Goal: Information Seeking & Learning: Learn about a topic

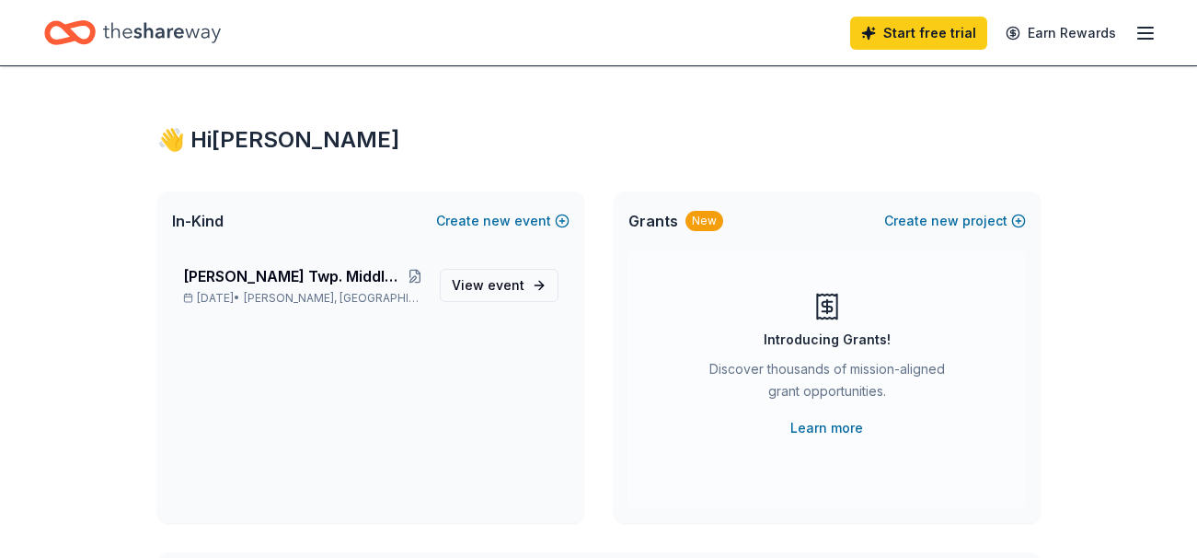
click at [1147, 35] on icon "button" at bounding box center [1146, 33] width 22 height 22
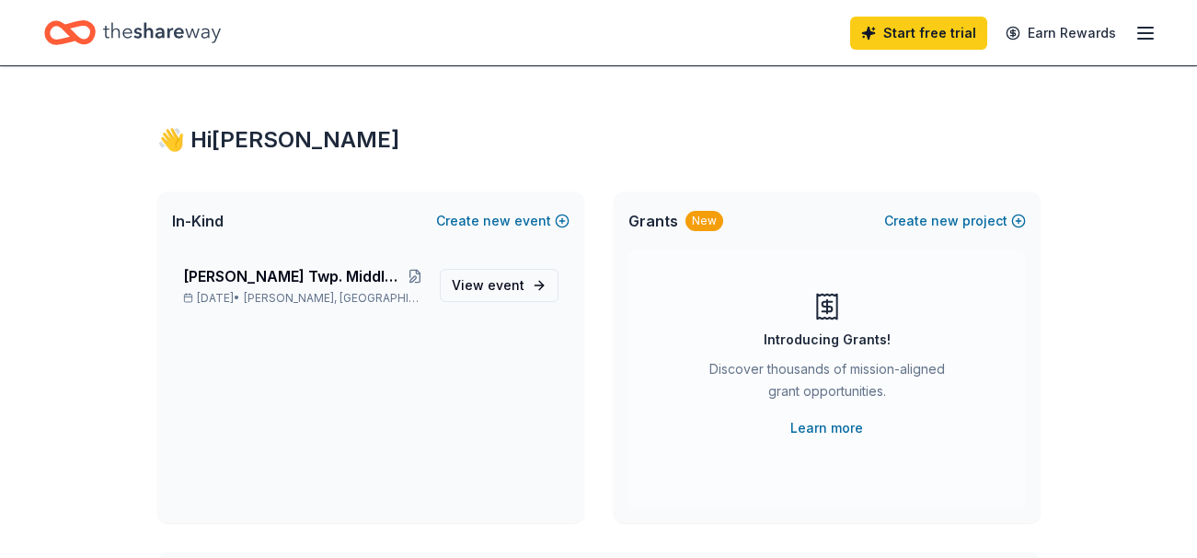
click at [153, 30] on icon "Home" at bounding box center [162, 33] width 118 height 38
click at [1145, 37] on icon "button" at bounding box center [1146, 33] width 22 height 22
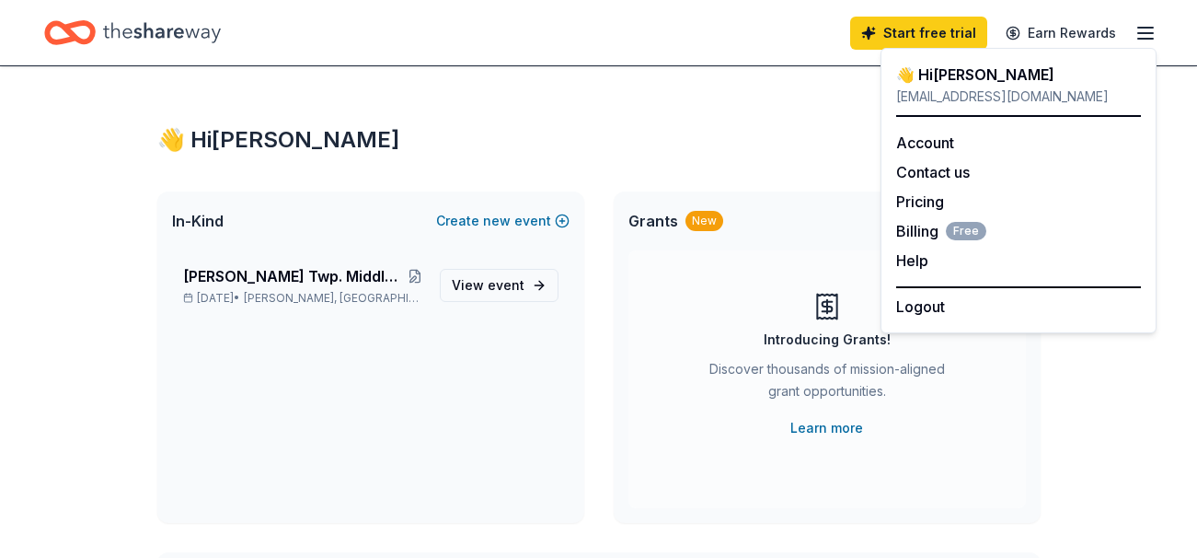
click at [449, 37] on div "Start free trial Earn Rewards" at bounding box center [598, 32] width 1109 height 43
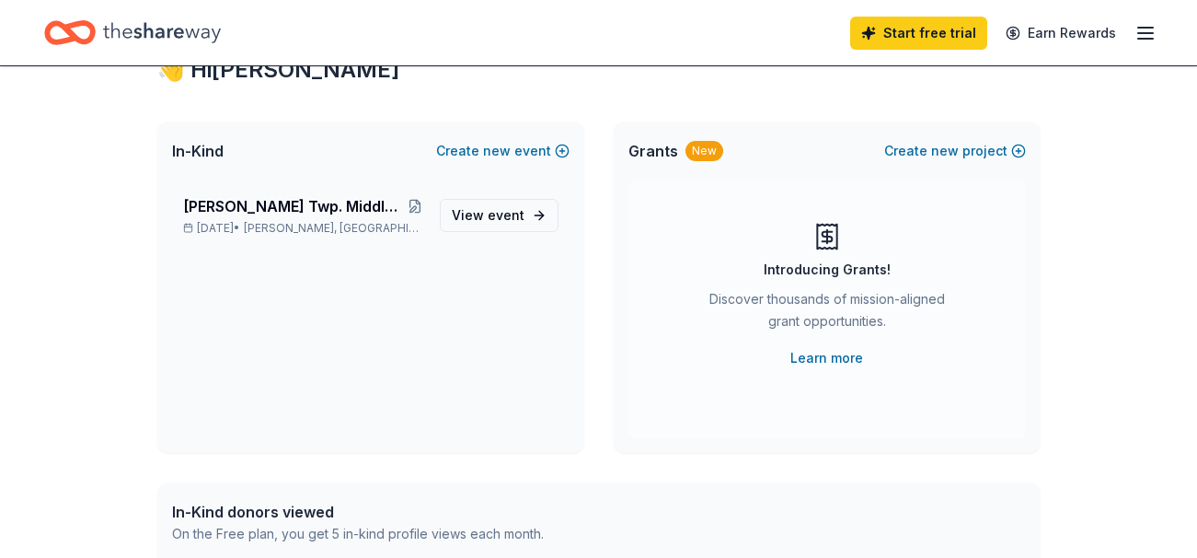
scroll to position [57, 0]
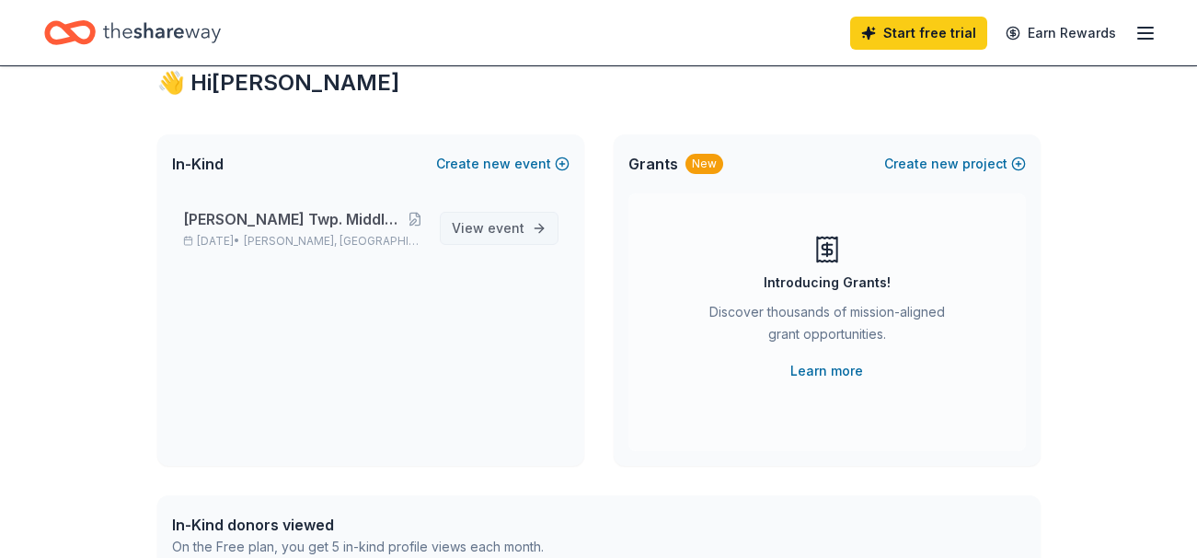
click at [464, 223] on span "View event" at bounding box center [488, 228] width 73 height 22
